Goal: Contribute content: Contribute content

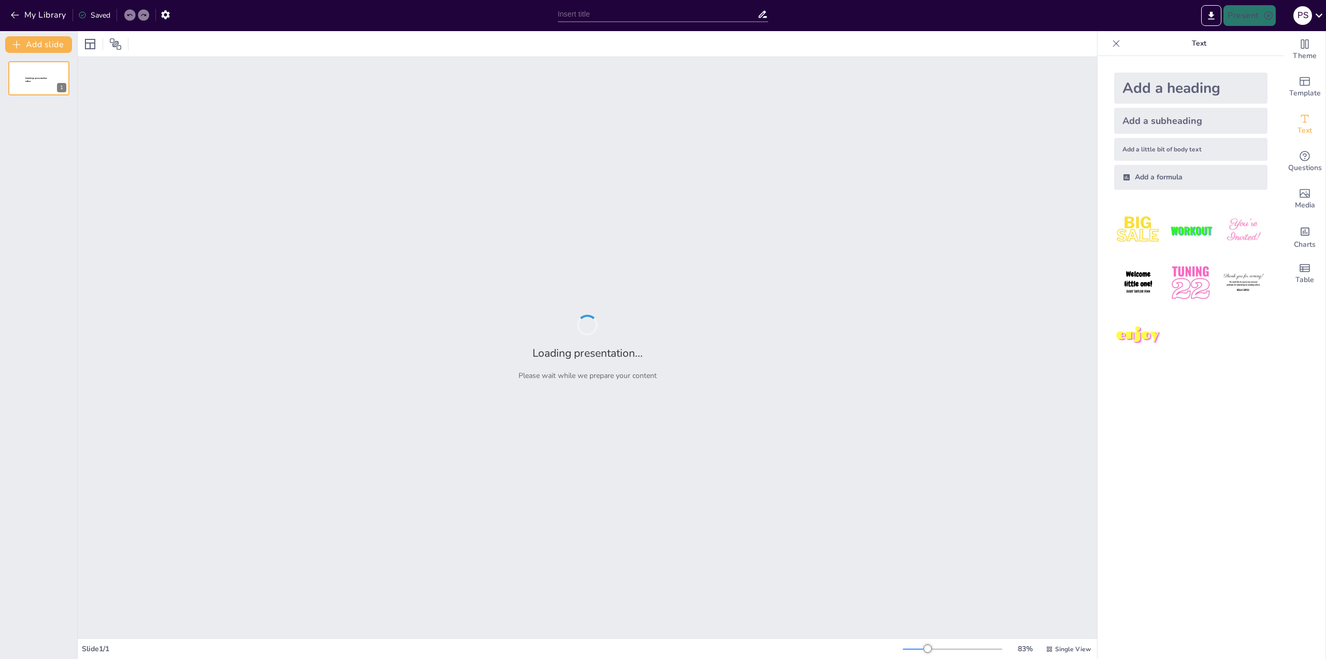
type input "Innovations in Computer Architecture: Shaping Future Systems"
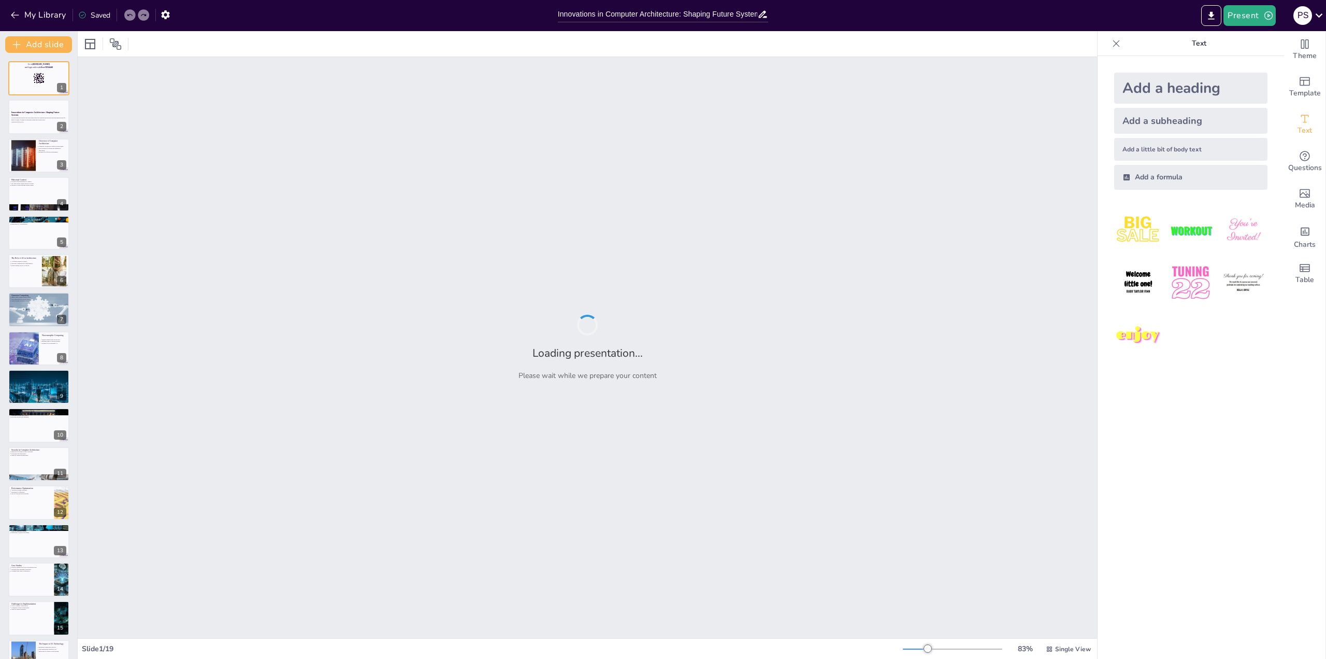
checkbox input "true"
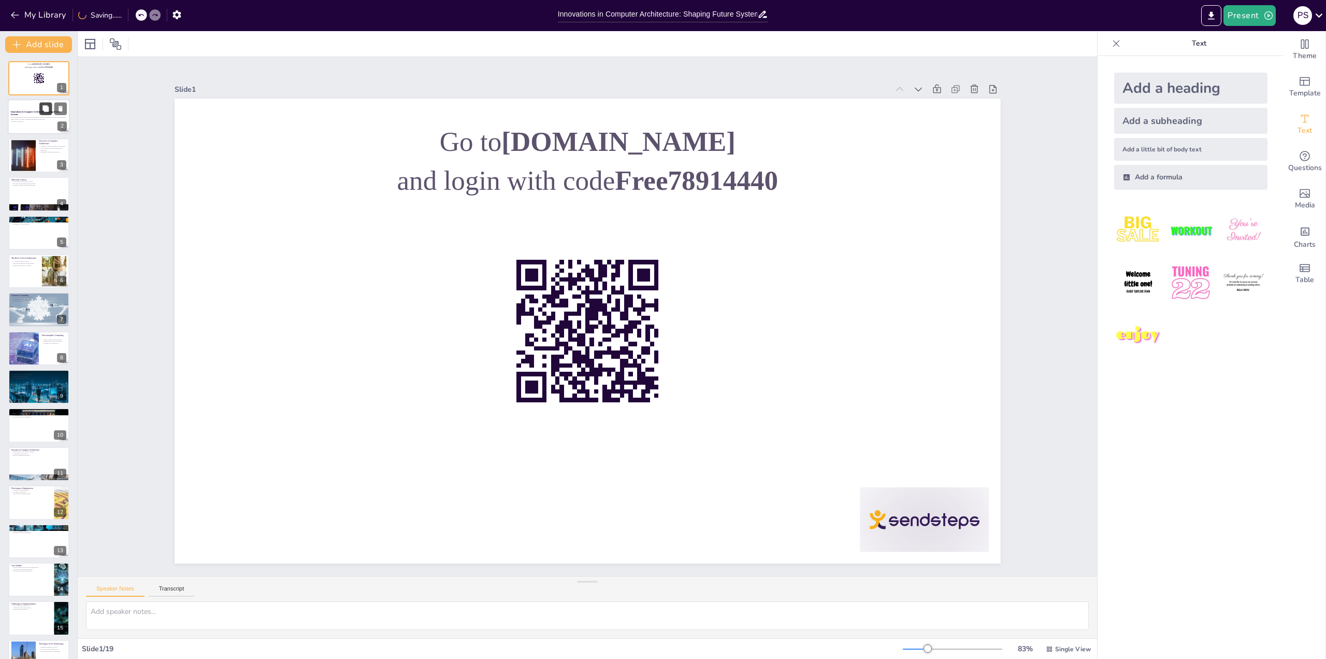
checkbox input "true"
click at [45, 107] on icon at bounding box center [45, 109] width 6 height 6
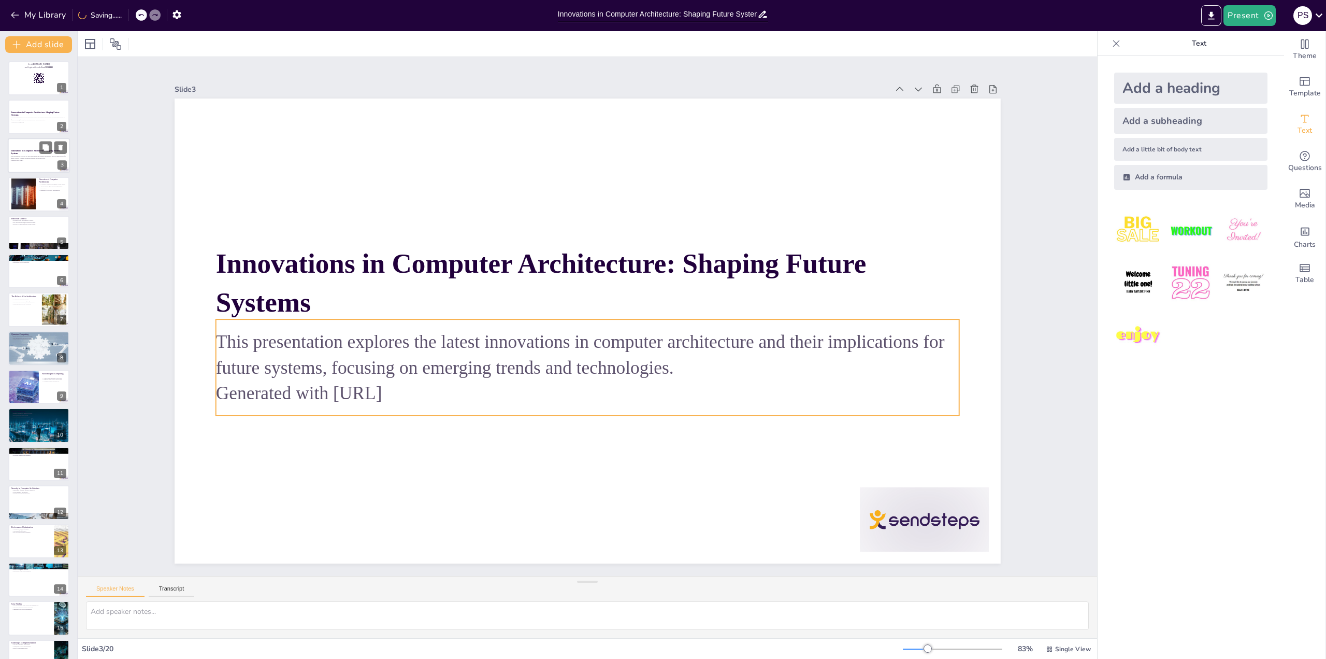
click at [52, 154] on div "This presentation explores the latest innovations in computer architecture and …" at bounding box center [39, 157] width 56 height 7
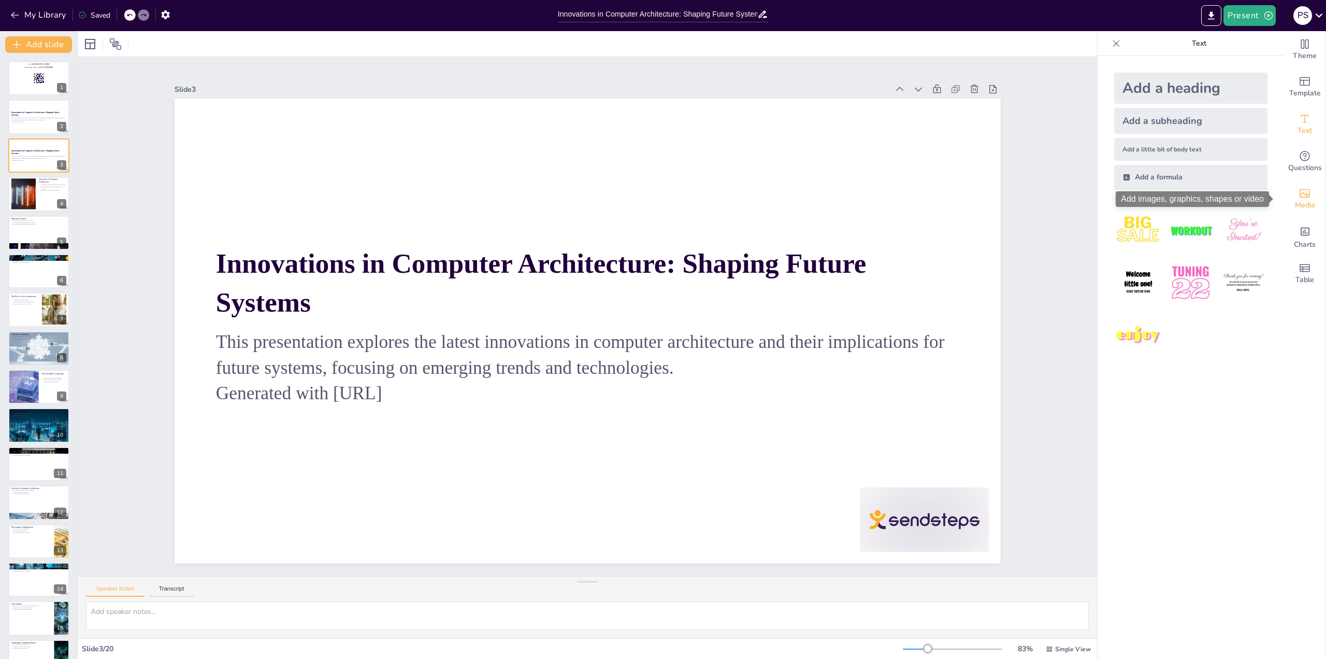
click at [1300, 195] on icon "Add images, graphics, shapes or video" at bounding box center [1305, 193] width 10 height 9
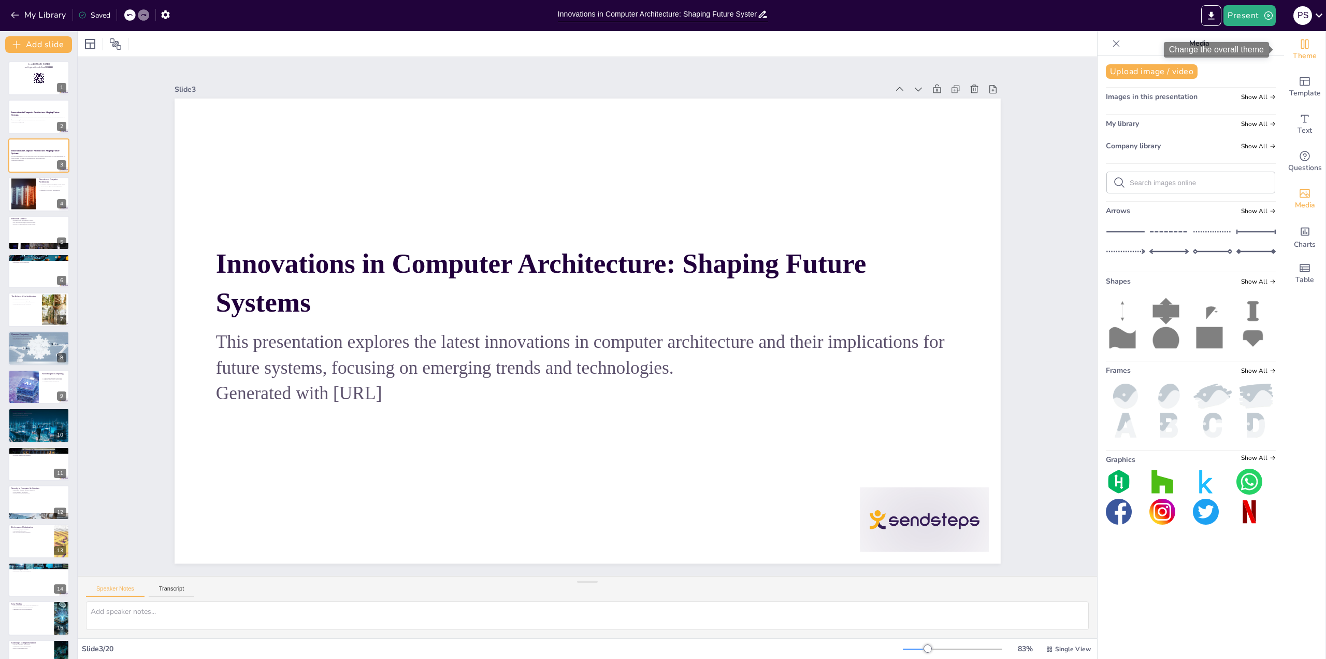
click at [1301, 53] on span "Theme" at bounding box center [1305, 55] width 24 height 11
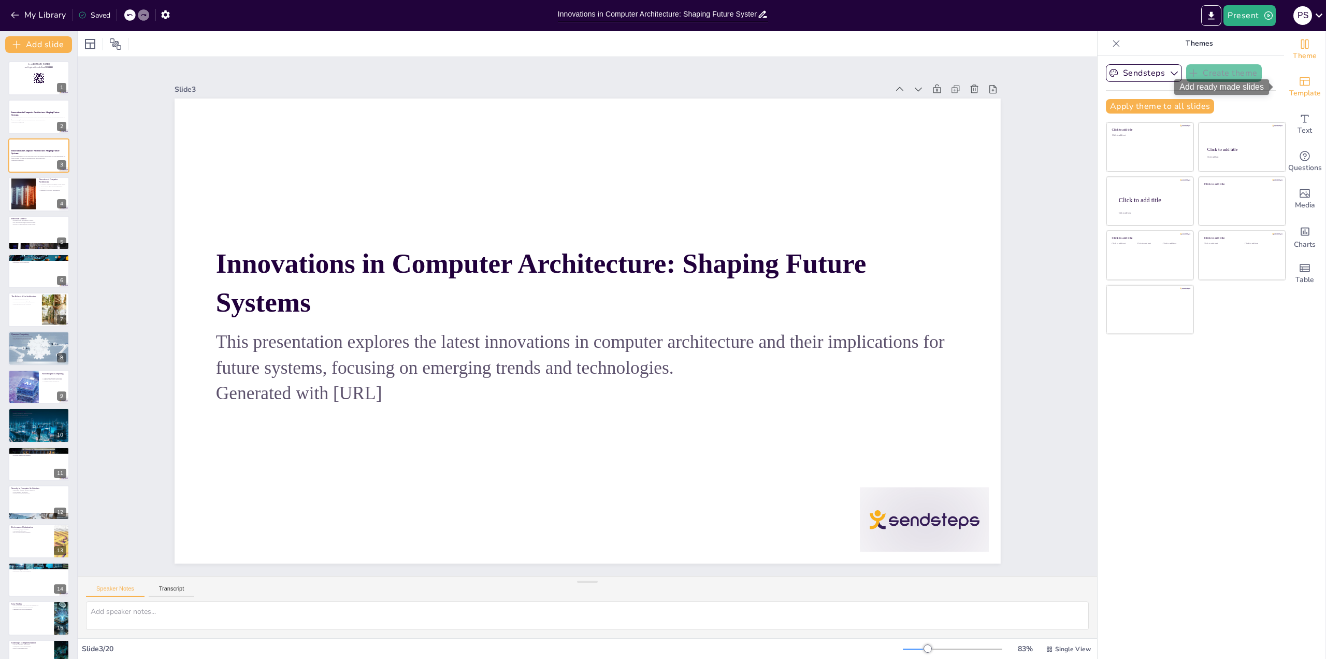
click at [1299, 79] on icon "Add ready made slides" at bounding box center [1305, 81] width 12 height 12
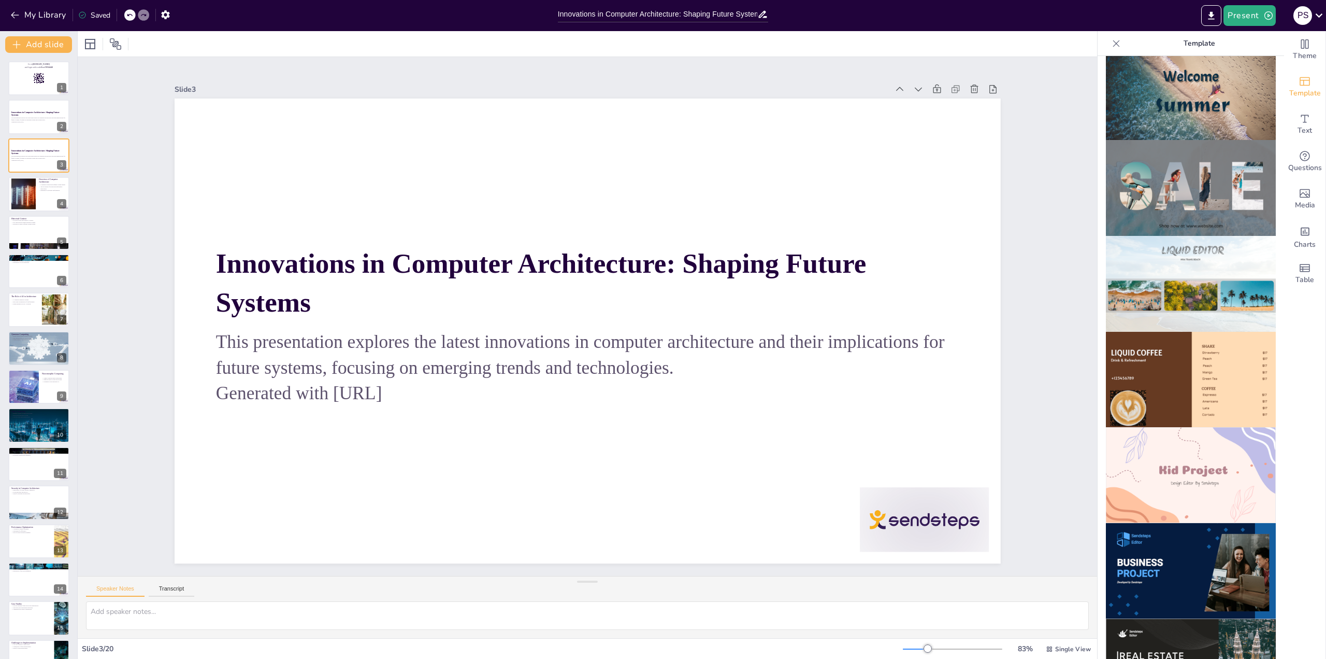
scroll to position [415, 0]
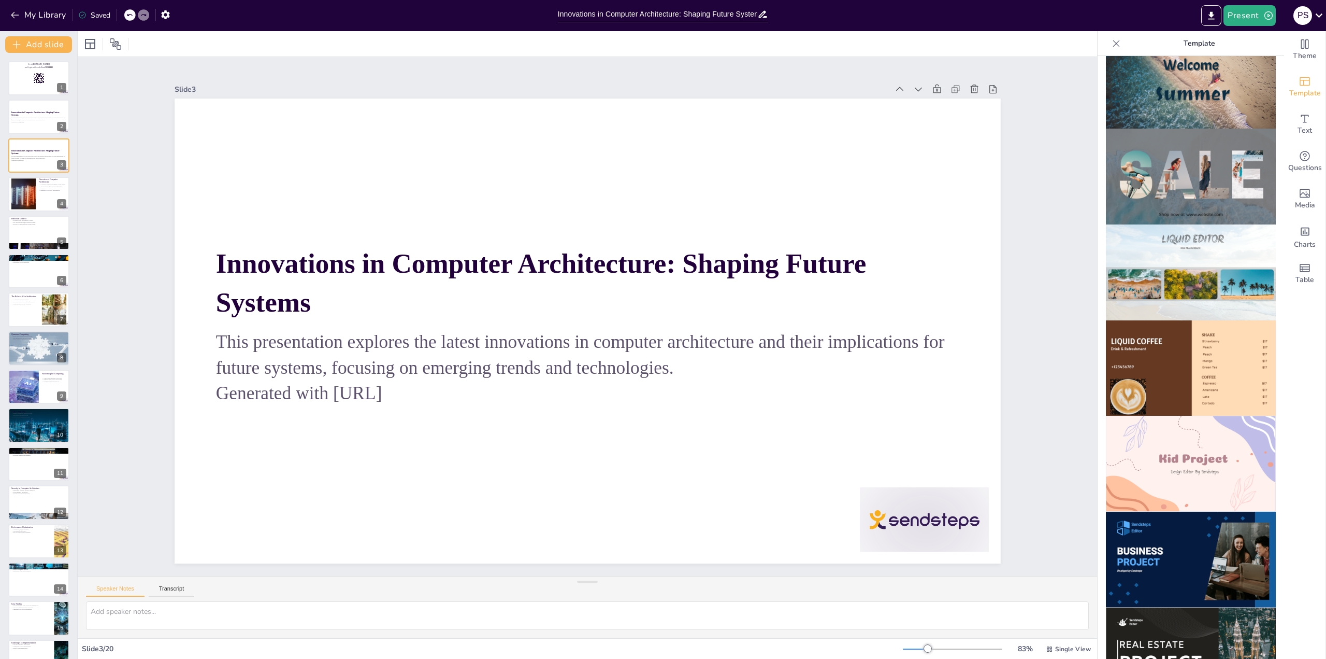
click at [1193, 459] on img at bounding box center [1191, 464] width 170 height 96
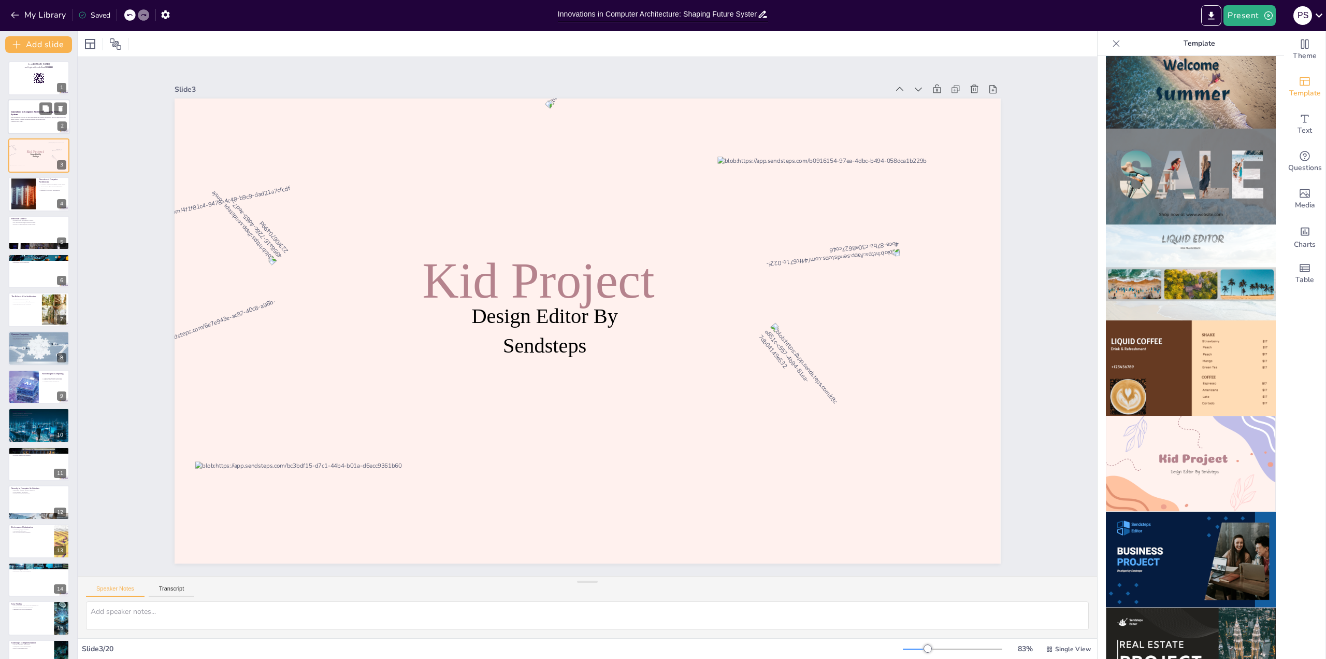
click at [59, 119] on p "This presentation explores the latest innovations in computer architecture and …" at bounding box center [39, 119] width 56 height 4
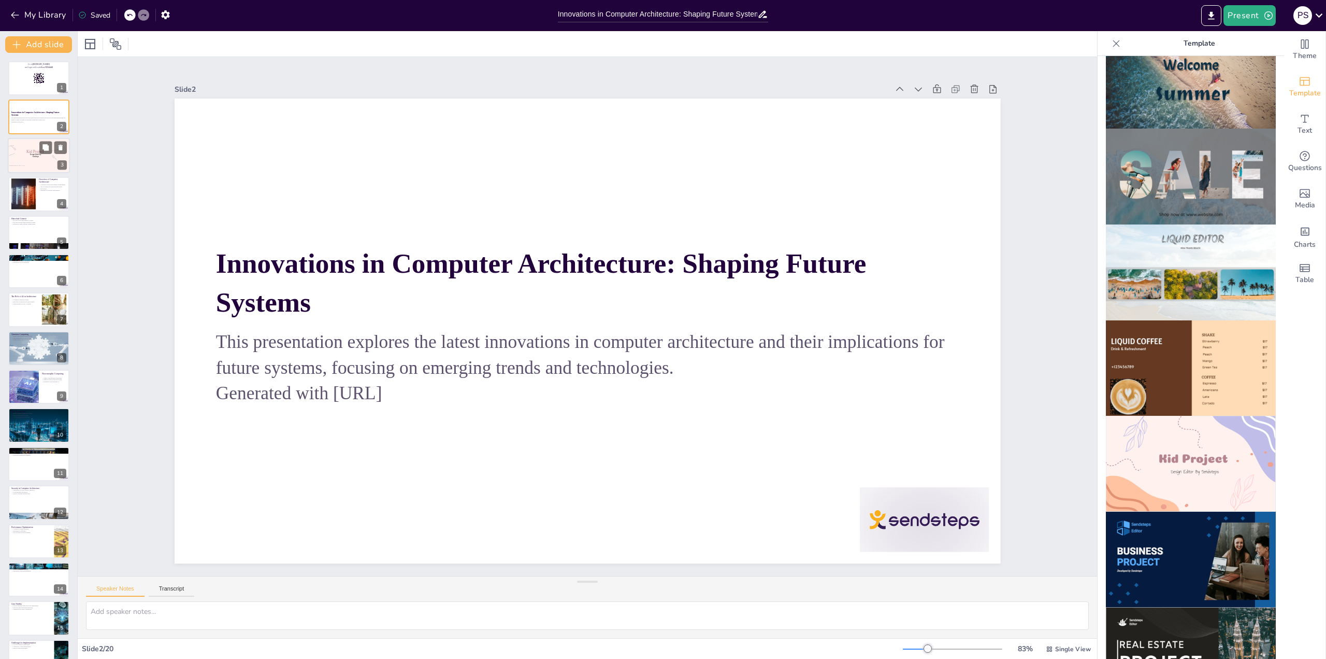
click at [34, 150] on span "Kid Project" at bounding box center [35, 151] width 18 height 4
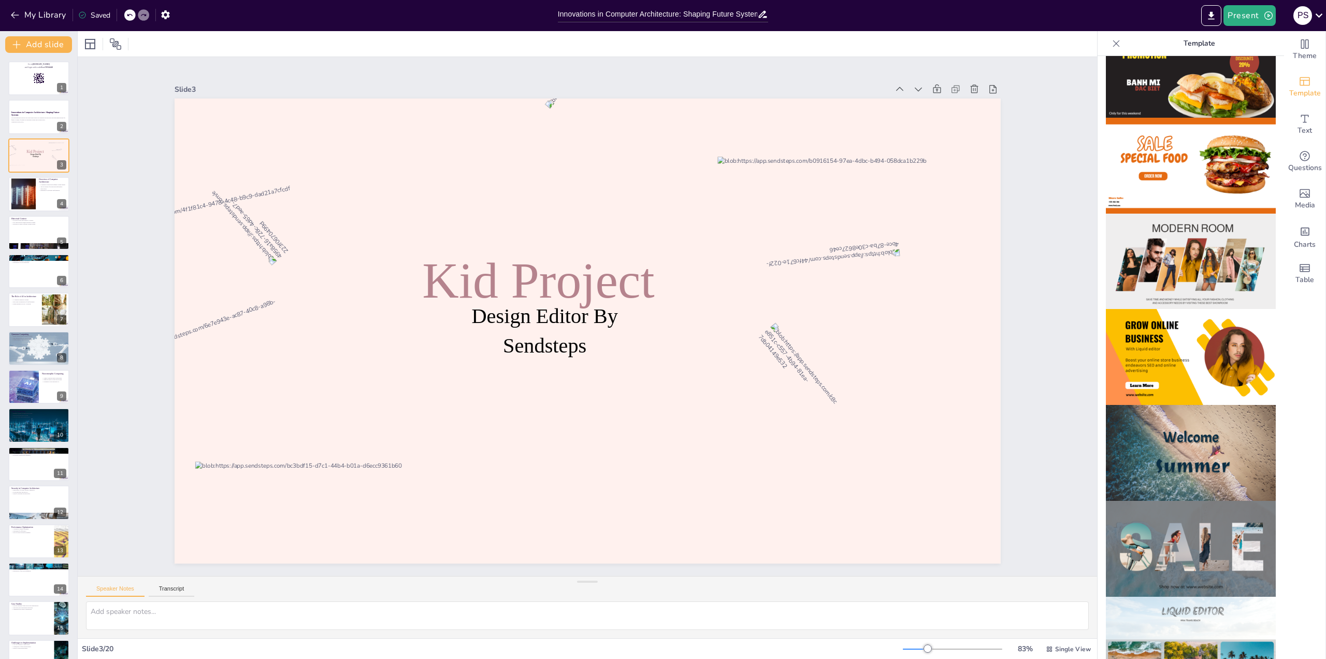
scroll to position [0, 0]
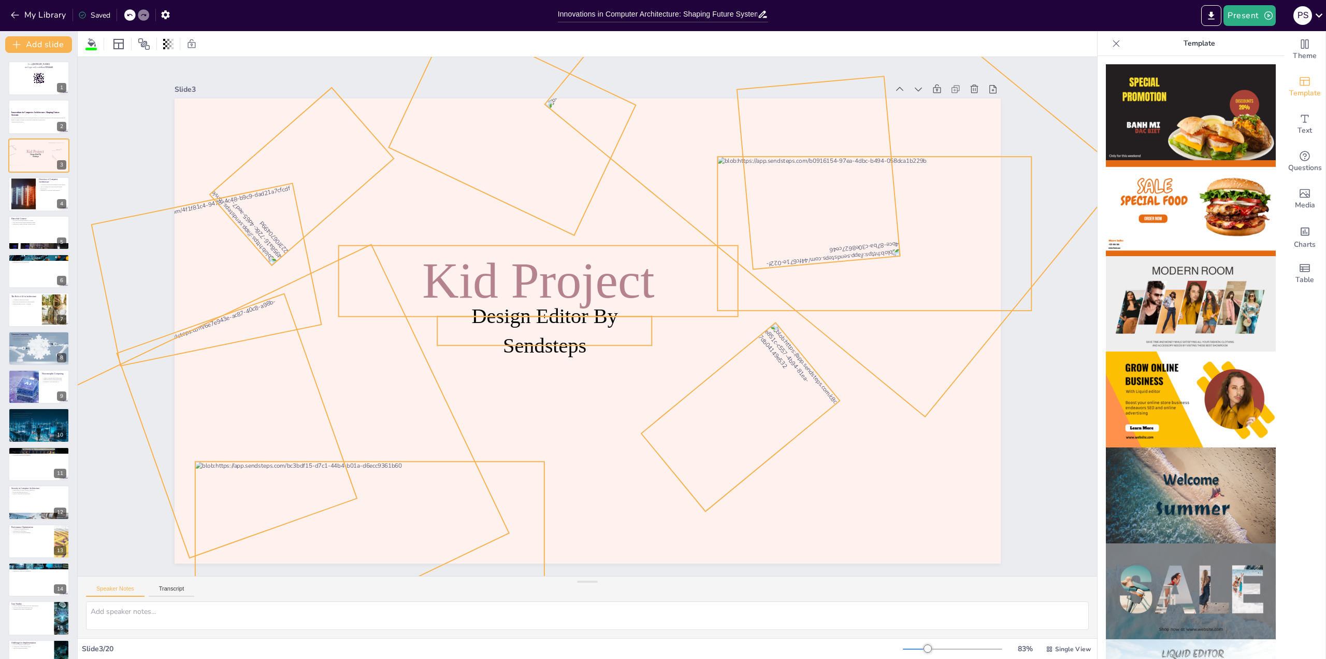
checkbox input "true"
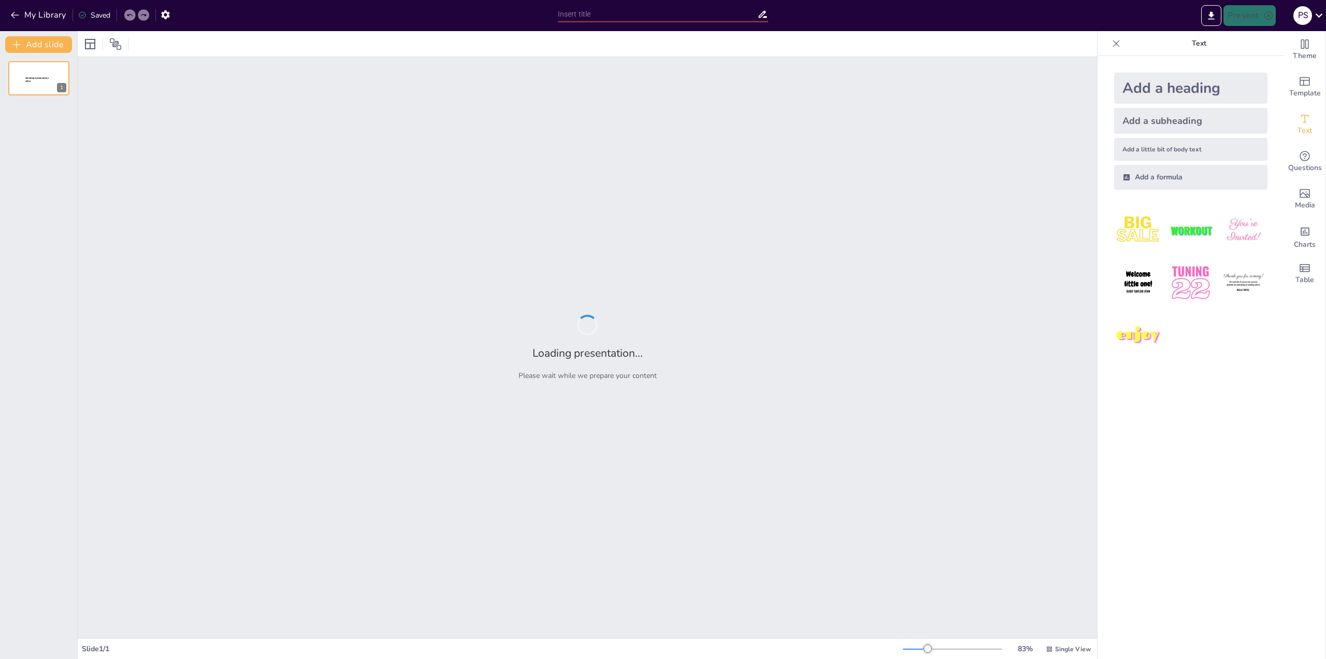
type input "Innovations in Computer Architecture: Shaping Future Systems"
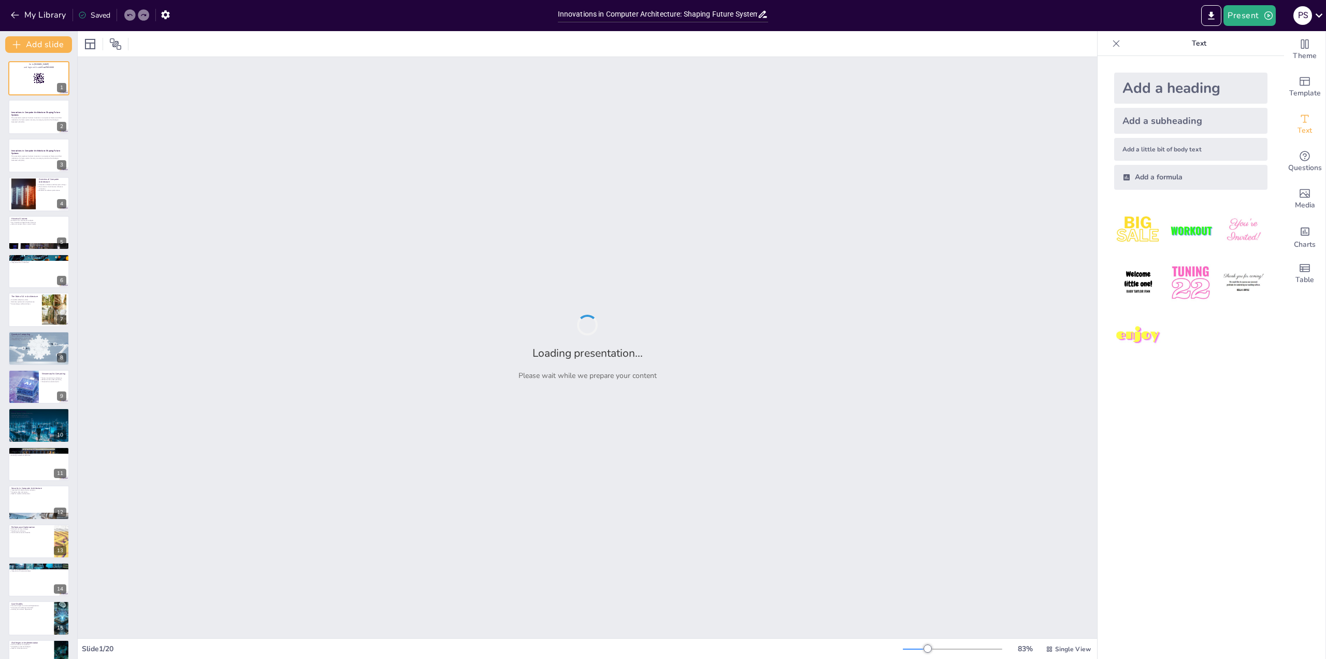
checkbox input "true"
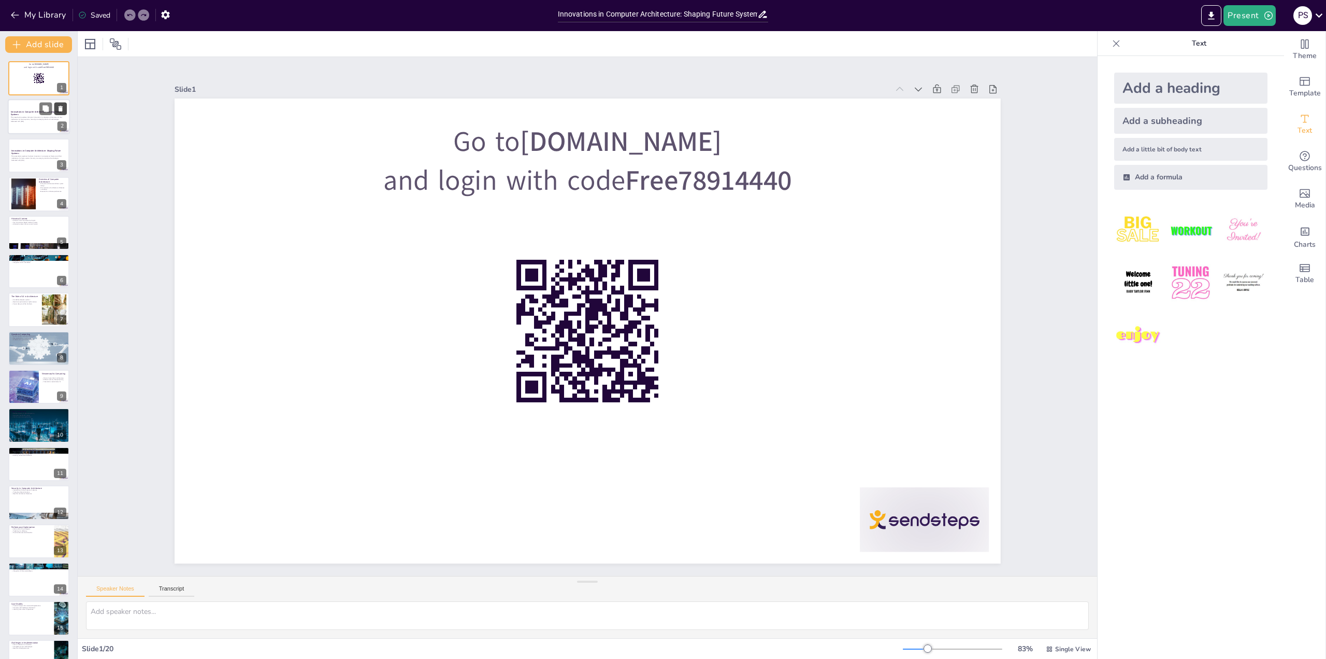
checkbox input "true"
click at [66, 112] on button at bounding box center [60, 109] width 12 height 12
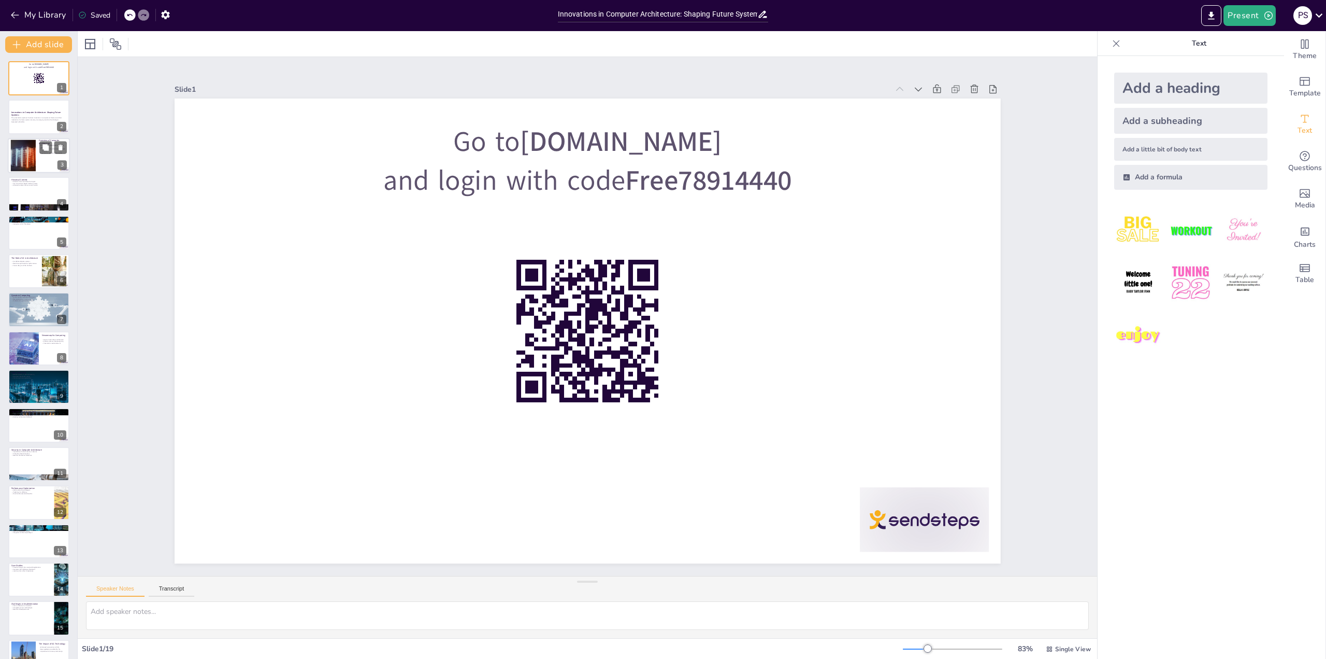
checkbox input "true"
click at [47, 154] on div at bounding box center [39, 155] width 62 height 35
type textarea "Understanding computer architecture is essential as it sets the foundation for …"
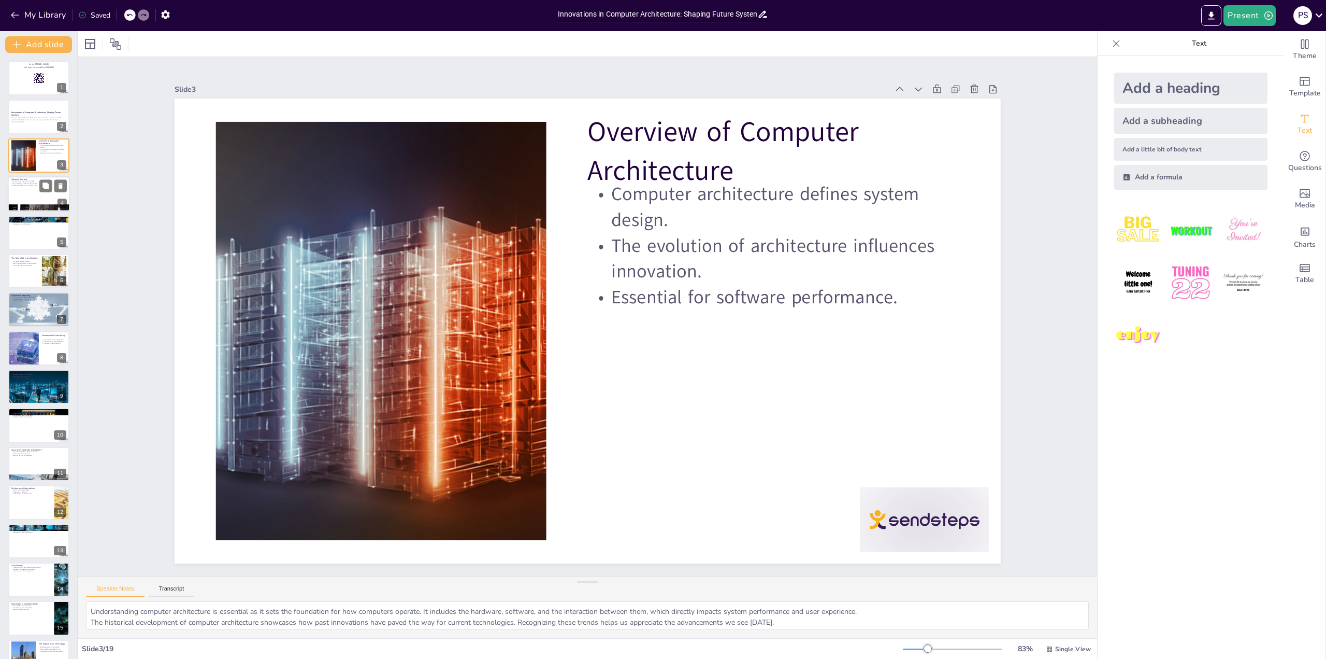
checkbox input "true"
click at [45, 194] on div at bounding box center [39, 193] width 62 height 35
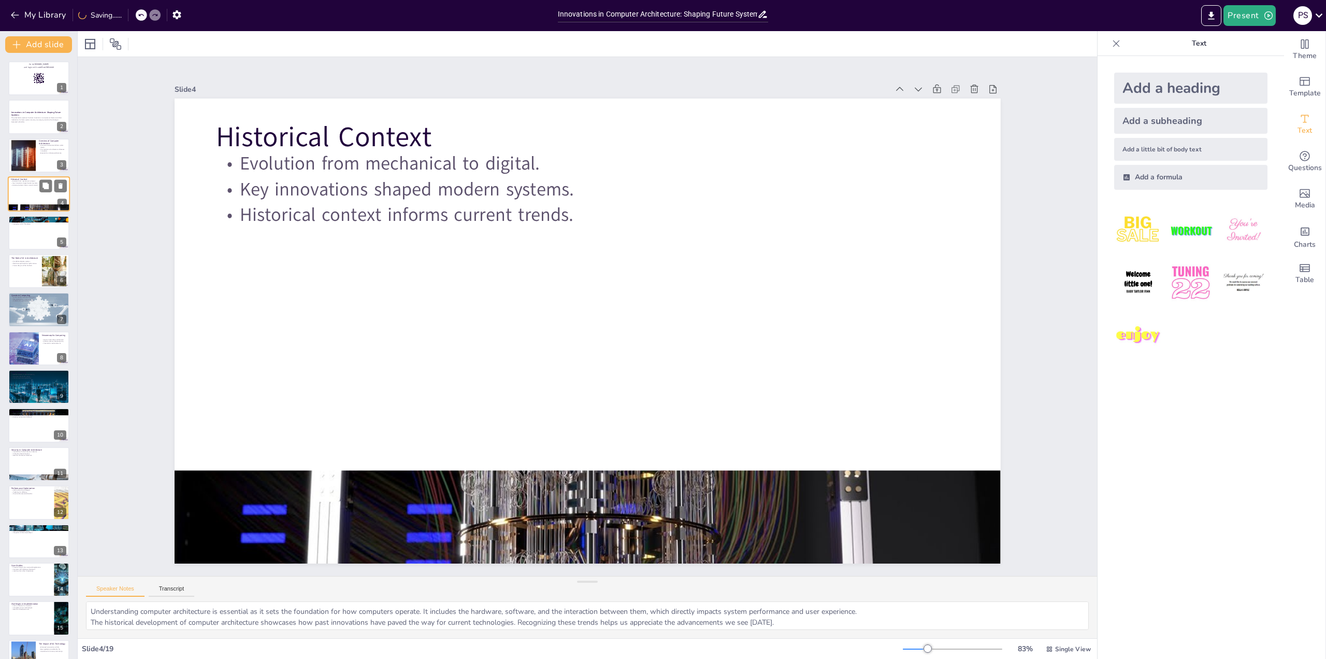
type textarea "The transition from mechanical to electronic computing marked a significant mil…"
checkbox input "true"
click at [21, 240] on div at bounding box center [39, 232] width 62 height 35
type textarea "Parallel processing allows for more efficient use of resources, enabling comput…"
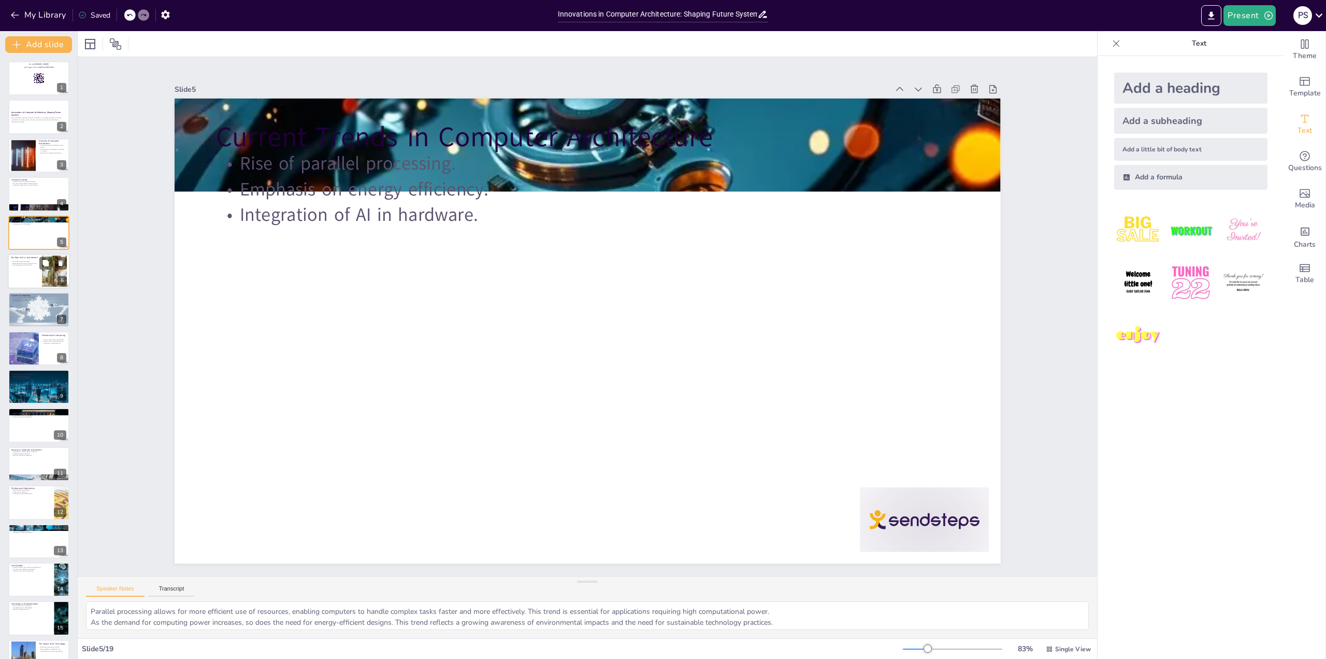
checkbox input "true"
click at [35, 262] on p "Real-time optimization of performance." at bounding box center [25, 263] width 28 height 2
type textarea "The adaptive nature of AI allows computer systems to modify their performance d…"
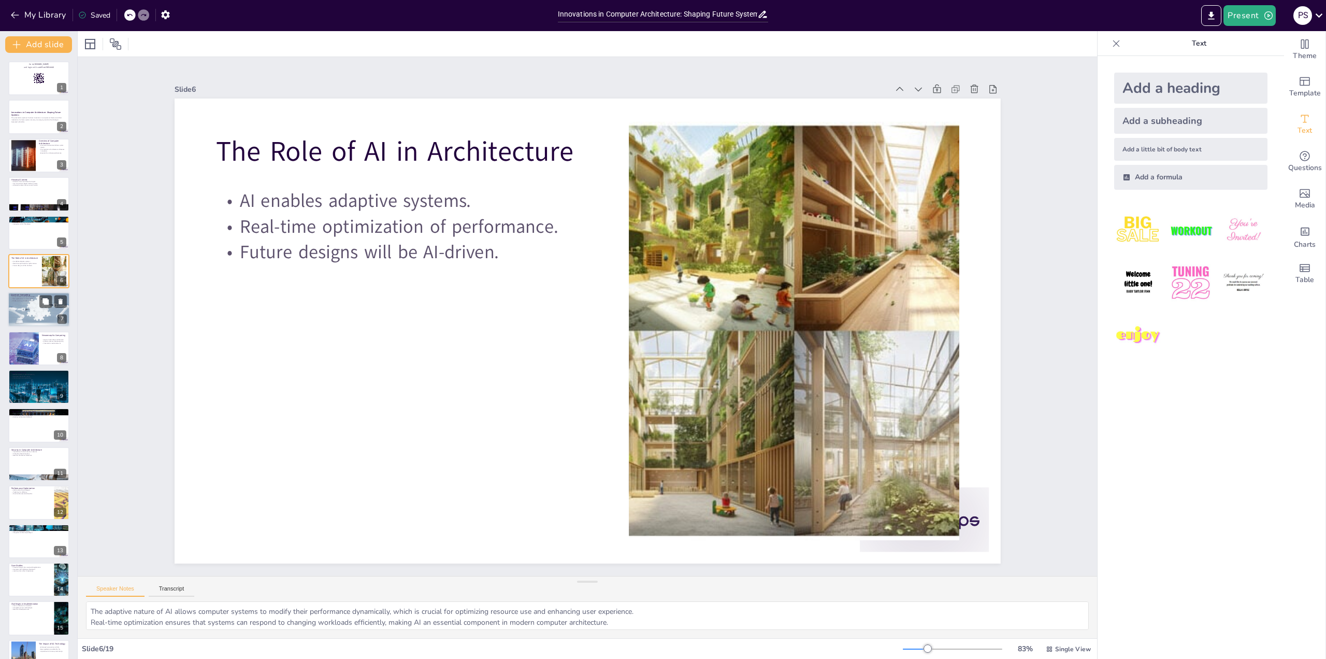
checkbox input "true"
click at [33, 312] on div at bounding box center [39, 309] width 70 height 35
type textarea "The unique properties of qubits allow quantum computers to process information …"
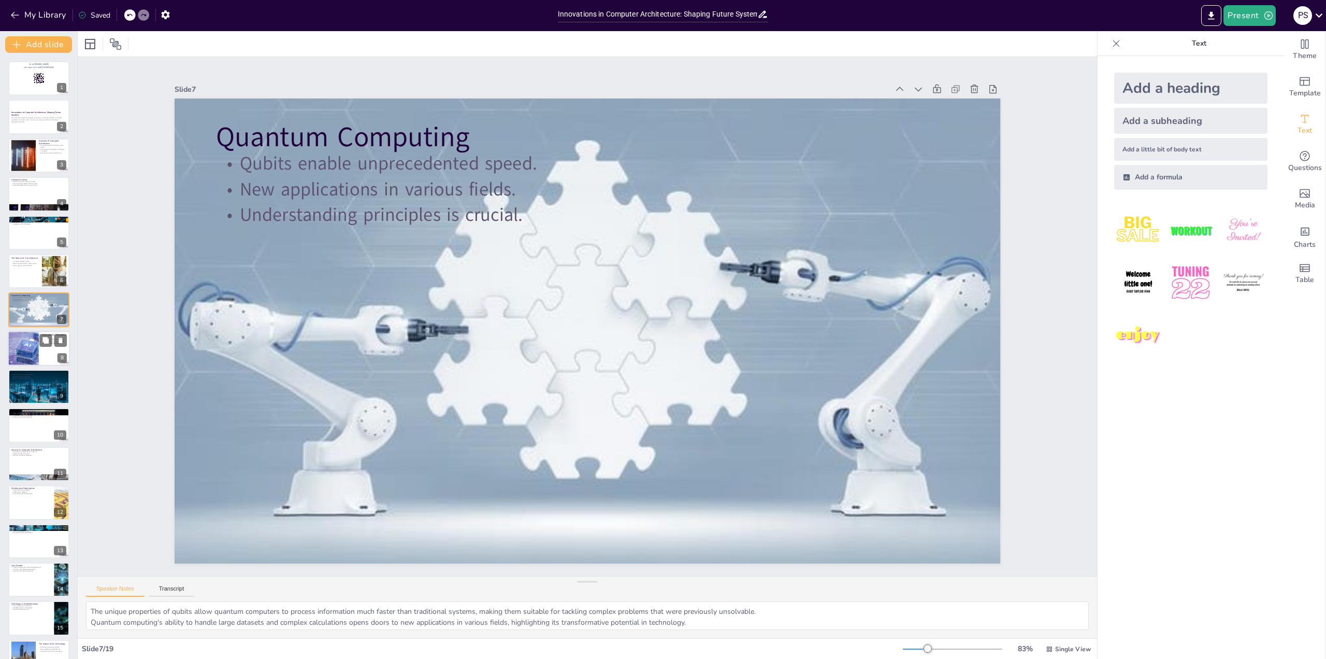
checkbox input "true"
click at [34, 333] on div at bounding box center [23, 348] width 70 height 35
type textarea "By mimicking the brain's structure, neuromorphic computing can process informat…"
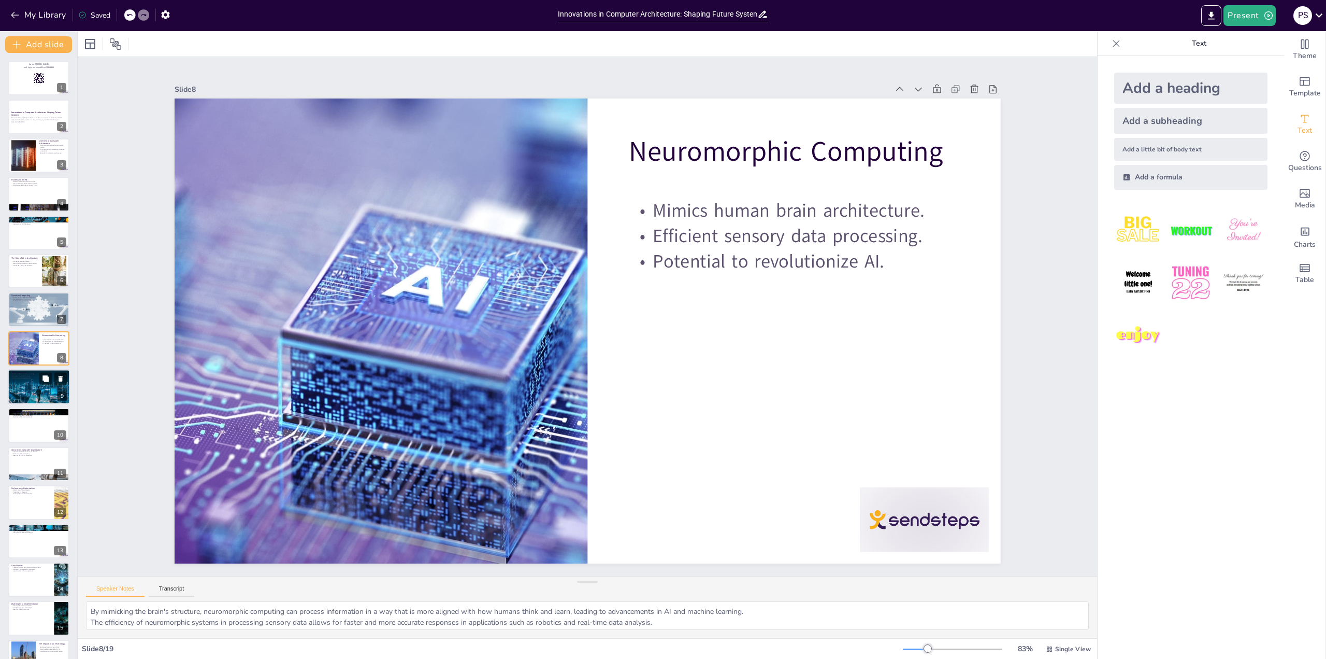
checkbox input "true"
click at [34, 387] on div at bounding box center [39, 386] width 63 height 35
type textarea "Lowering latency is crucial for applications that require immediate responses, …"
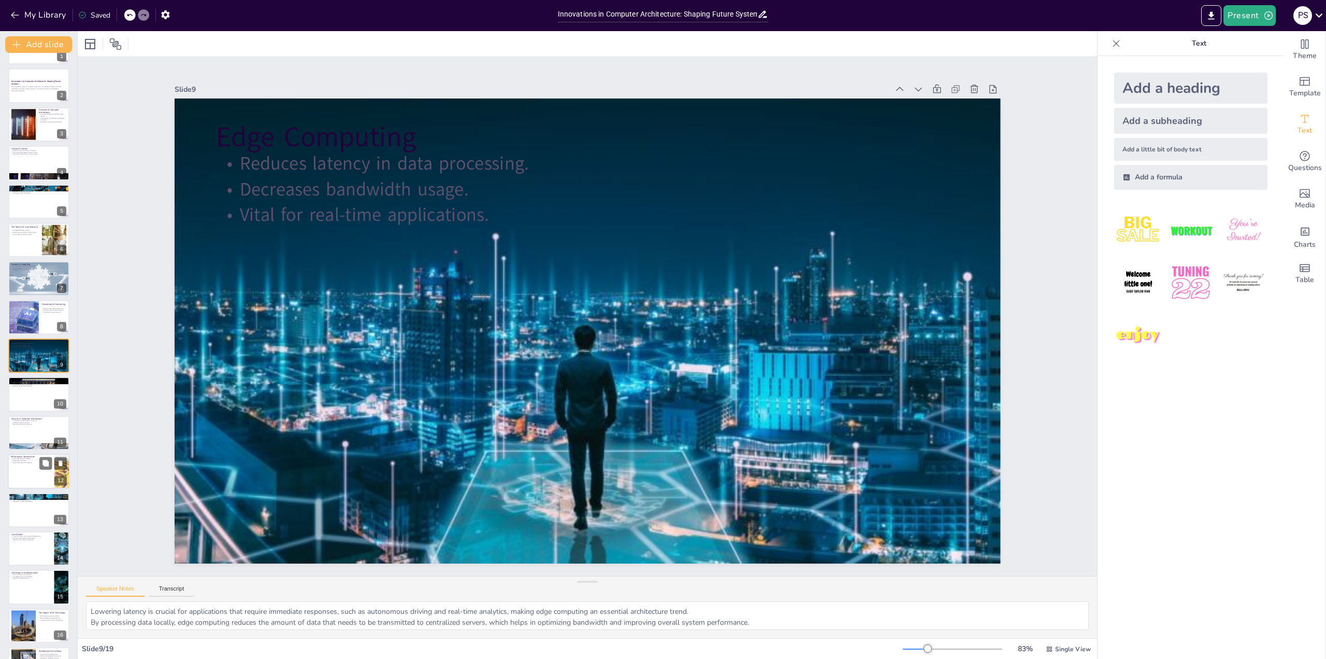
checkbox input "true"
click at [30, 456] on p "Performance Optimization" at bounding box center [31, 456] width 40 height 3
type textarea "Implementing advanced caching strategies can significantly improve data retriev…"
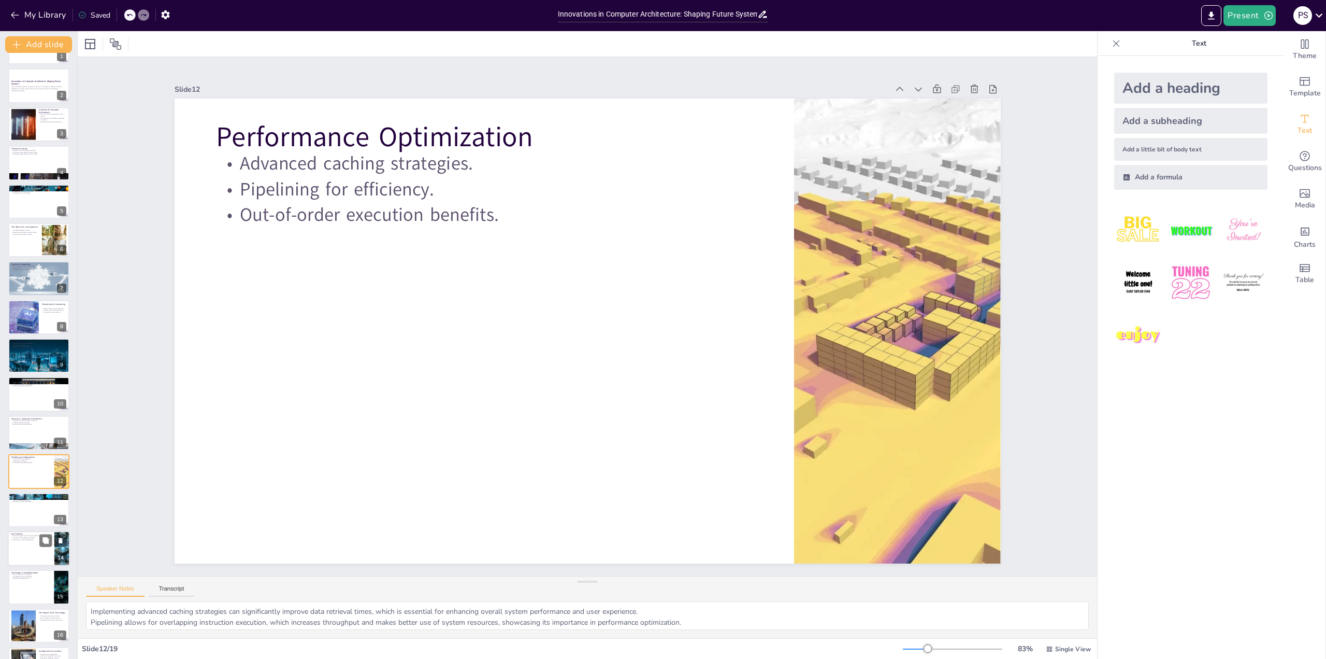
scroll to position [139, 0]
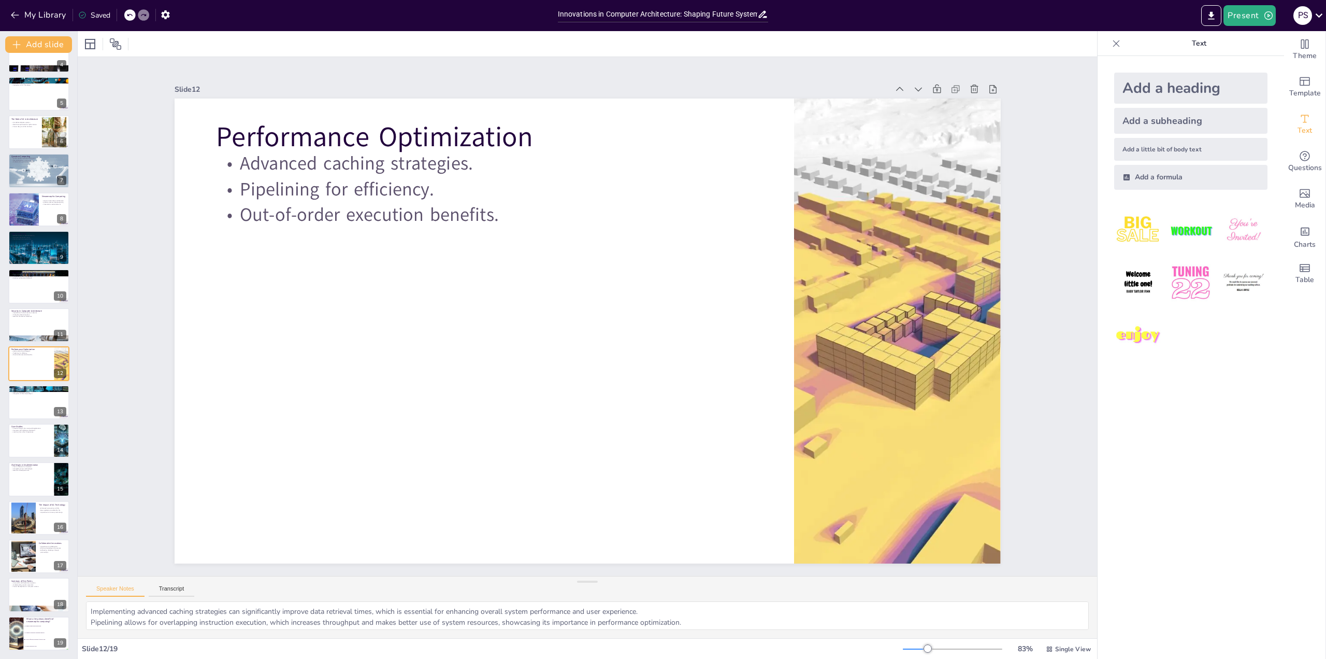
checkbox input "true"
